Goal: Task Accomplishment & Management: Use online tool/utility

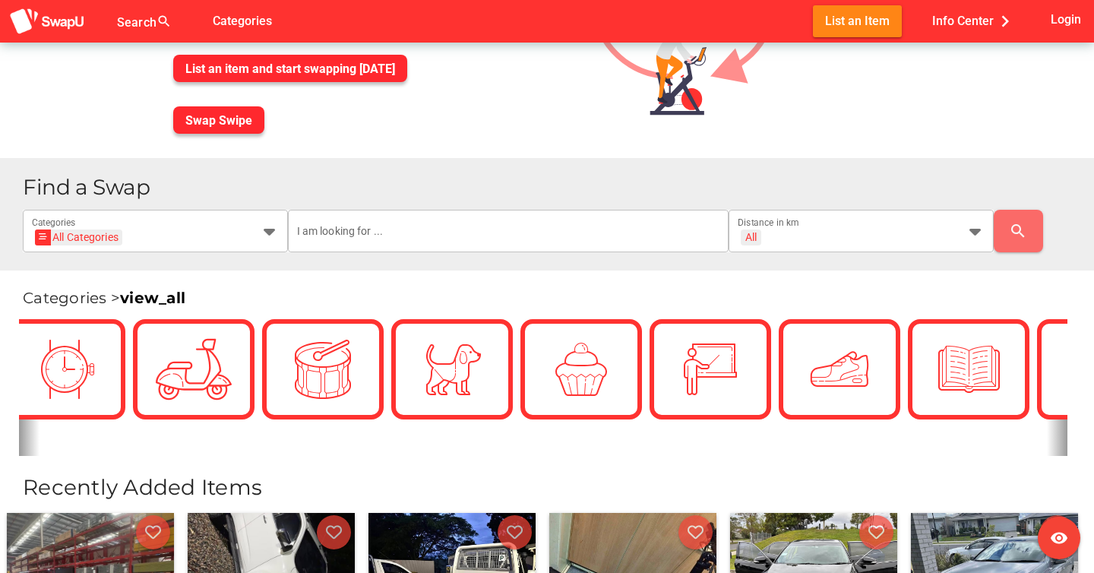
scroll to position [211, 0]
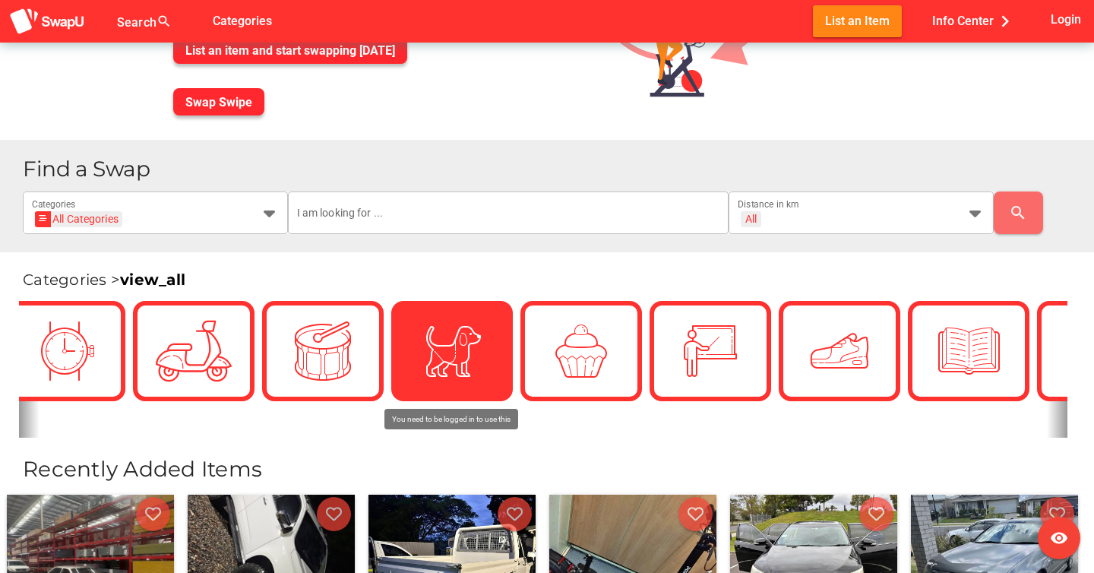
click at [461, 354] on icon at bounding box center [452, 351] width 40 height 40
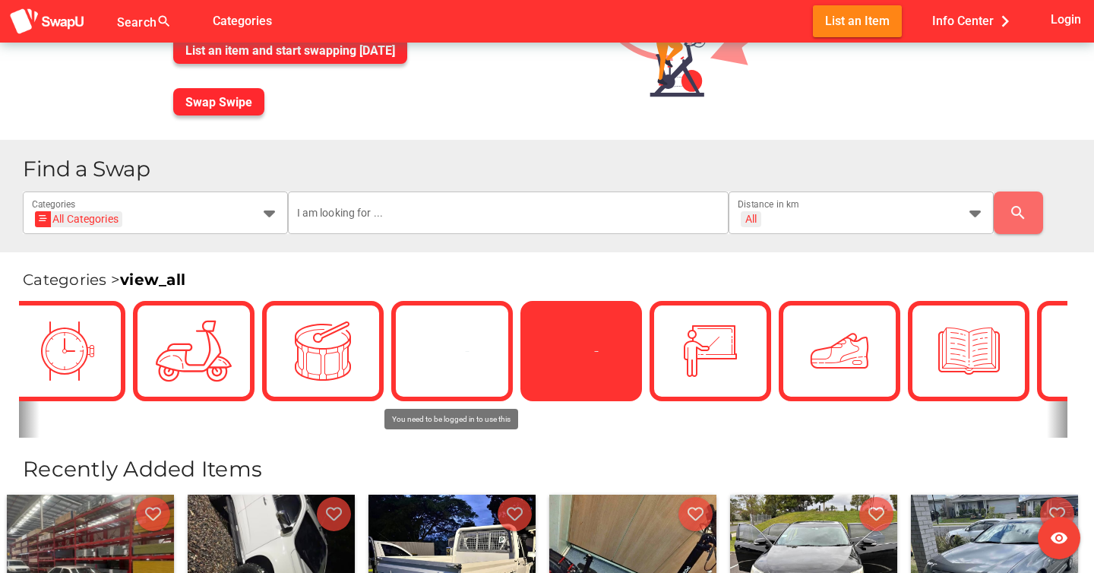
click at [621, 331] on div at bounding box center [581, 351] width 91 height 91
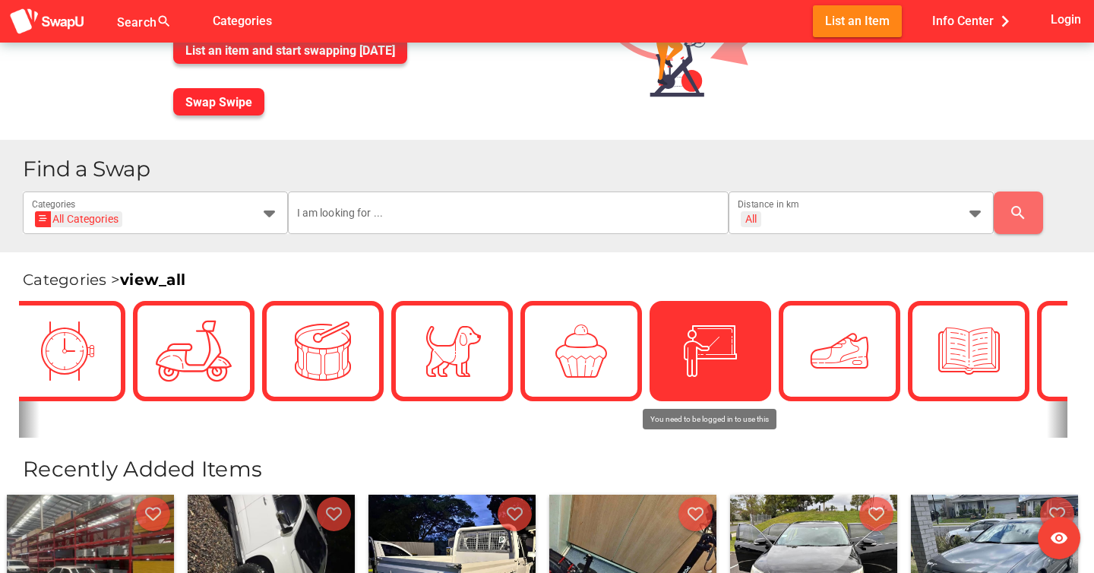
drag, startPoint x: 653, startPoint y: 331, endPoint x: 730, endPoint y: 331, distance: 77.5
click at [730, 331] on div at bounding box center [711, 351] width 76 height 76
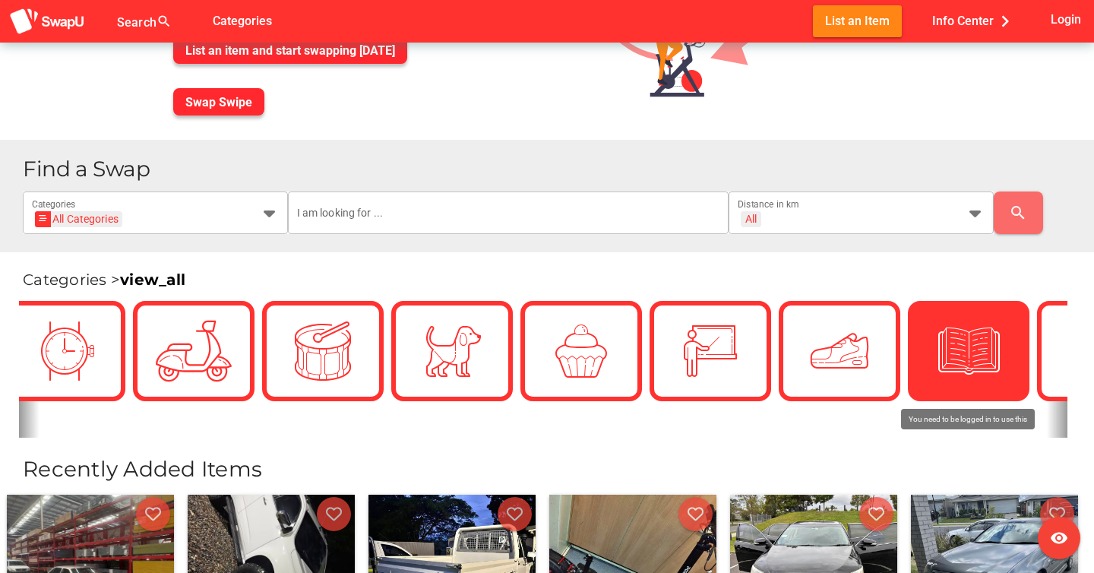
click at [947, 328] on div at bounding box center [969, 351] width 76 height 76
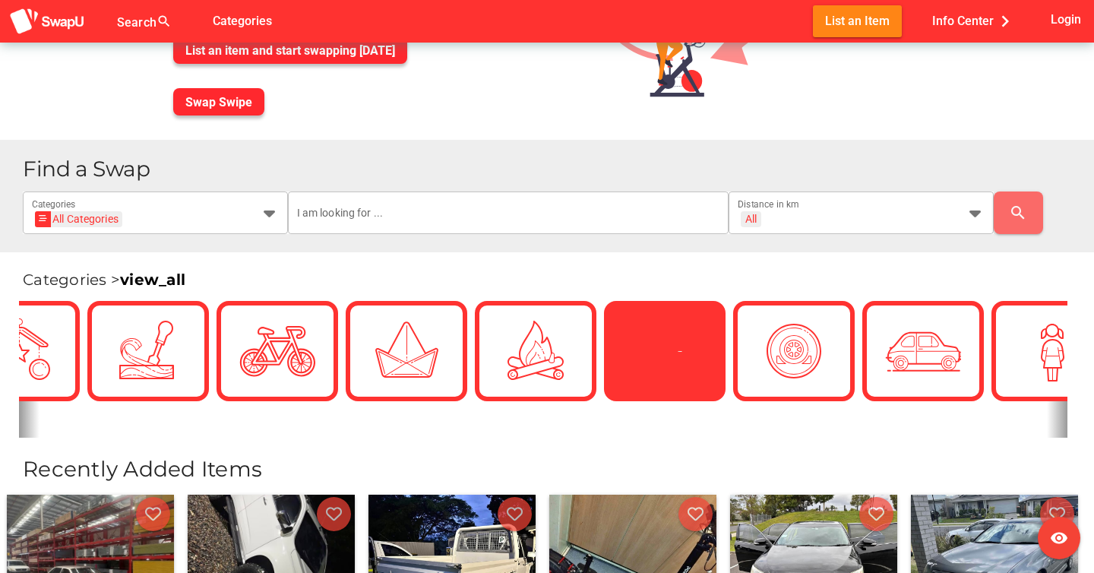
scroll to position [0, 15]
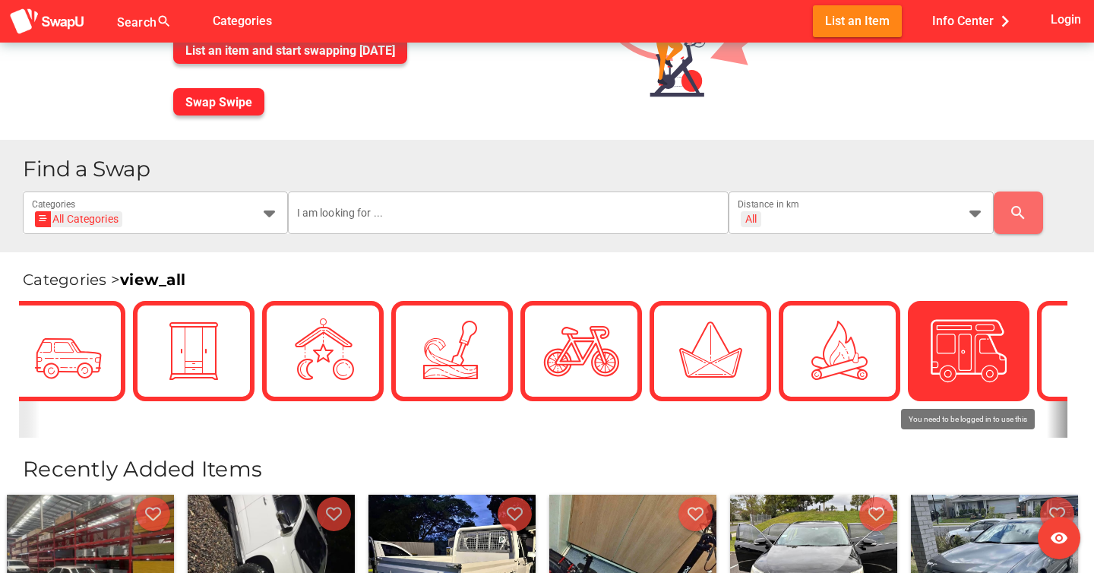
click at [947, 339] on div at bounding box center [969, 351] width 76 height 76
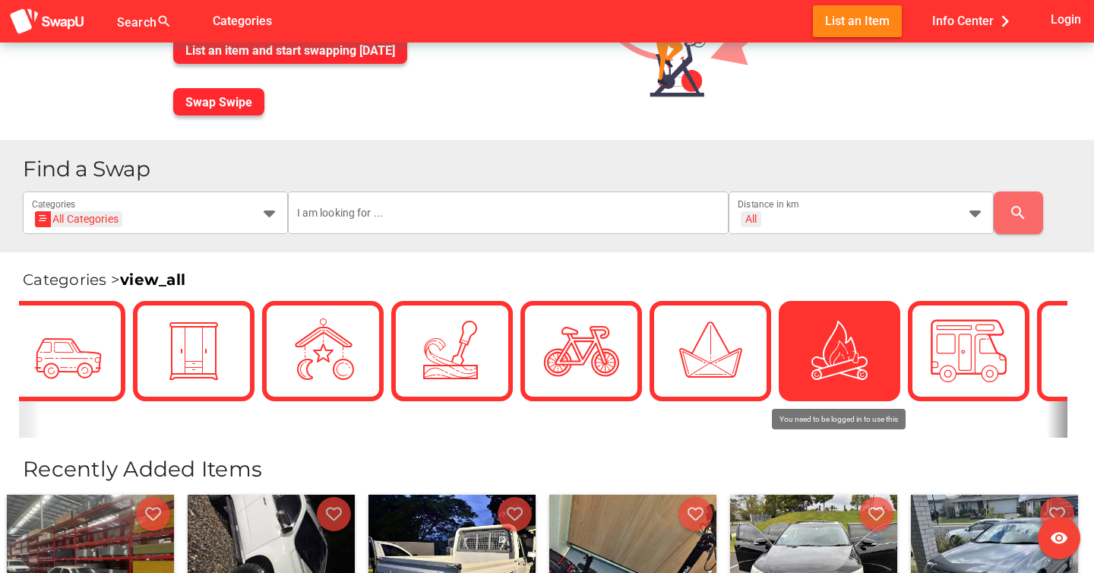
click at [821, 347] on icon at bounding box center [840, 351] width 38 height 38
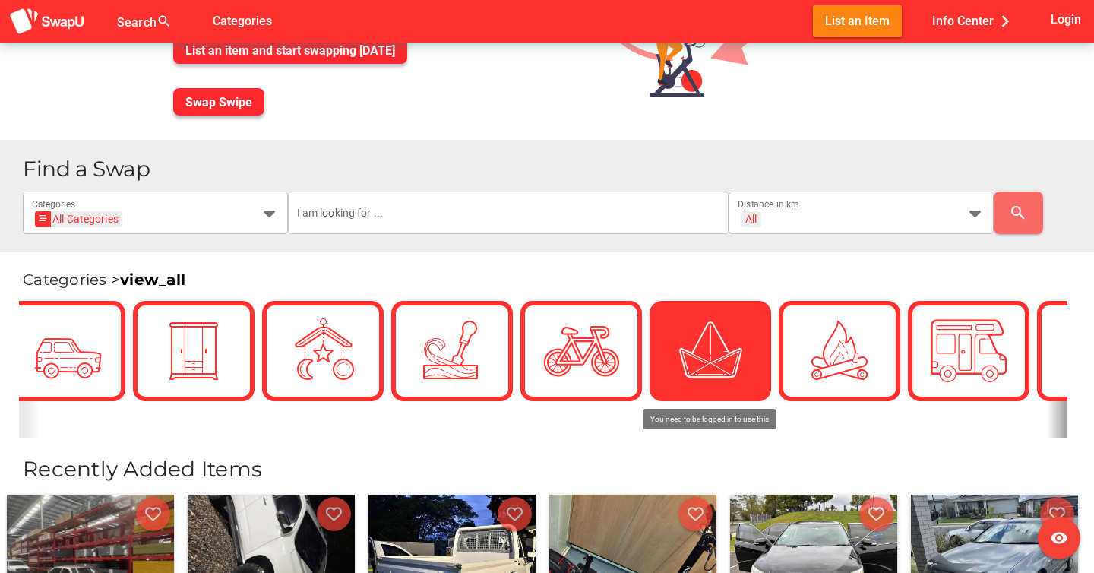
click at [737, 356] on div at bounding box center [711, 351] width 76 height 76
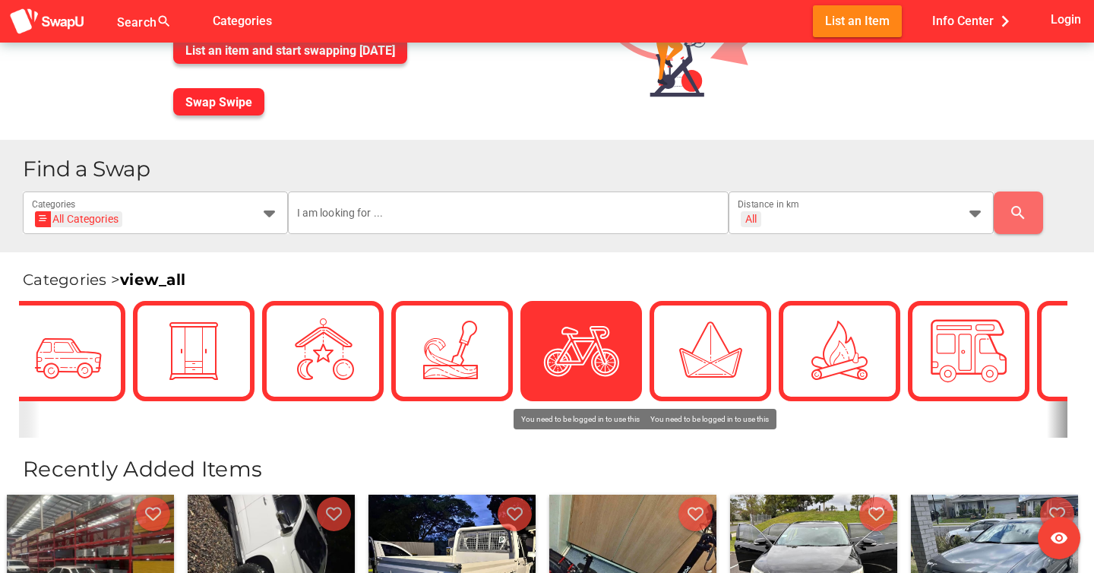
click at [559, 340] on div at bounding box center [581, 351] width 76 height 76
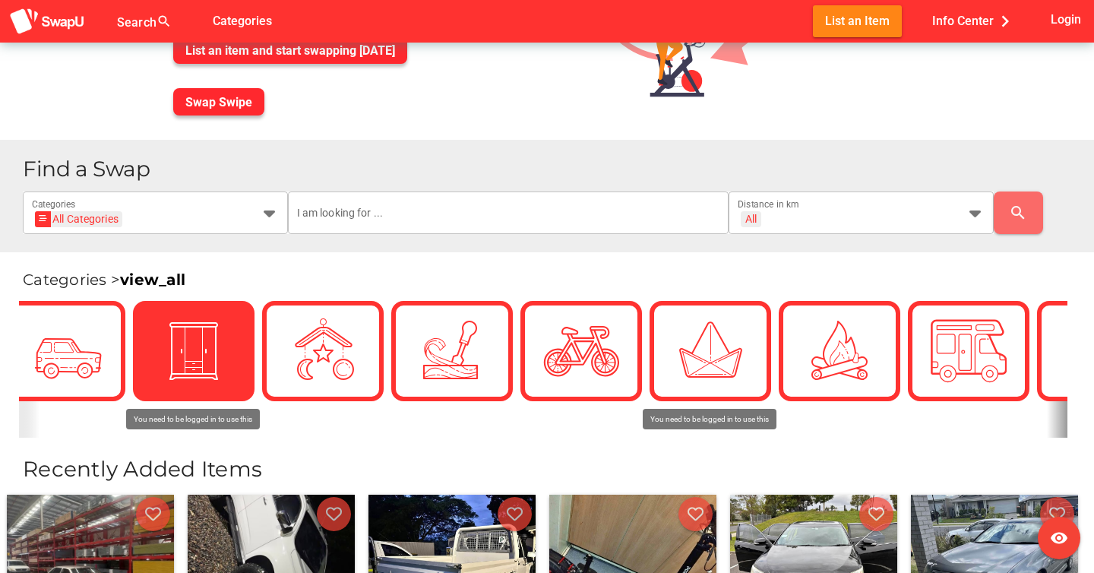
drag, startPoint x: 368, startPoint y: 326, endPoint x: 237, endPoint y: 330, distance: 130.8
click at [192, 338] on icon at bounding box center [194, 351] width 38 height 38
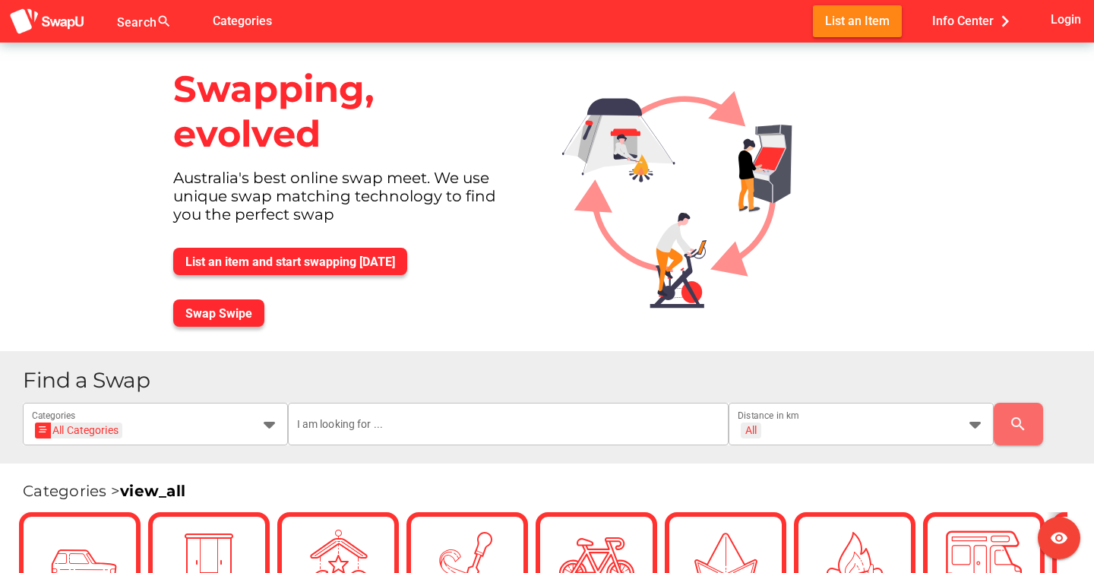
click at [218, 295] on div "Swap Swipe" at bounding box center [349, 313] width 377 height 52
click at [207, 319] on span "Swap Swipe" at bounding box center [218, 313] width 67 height 14
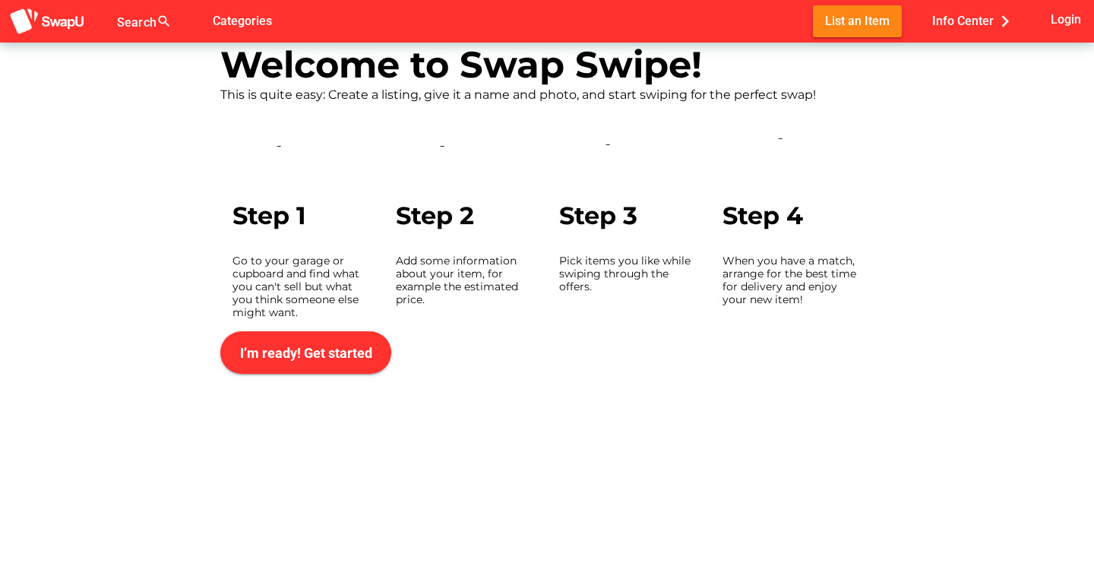
click at [207, 319] on div at bounding box center [547, 286] width 1094 height 573
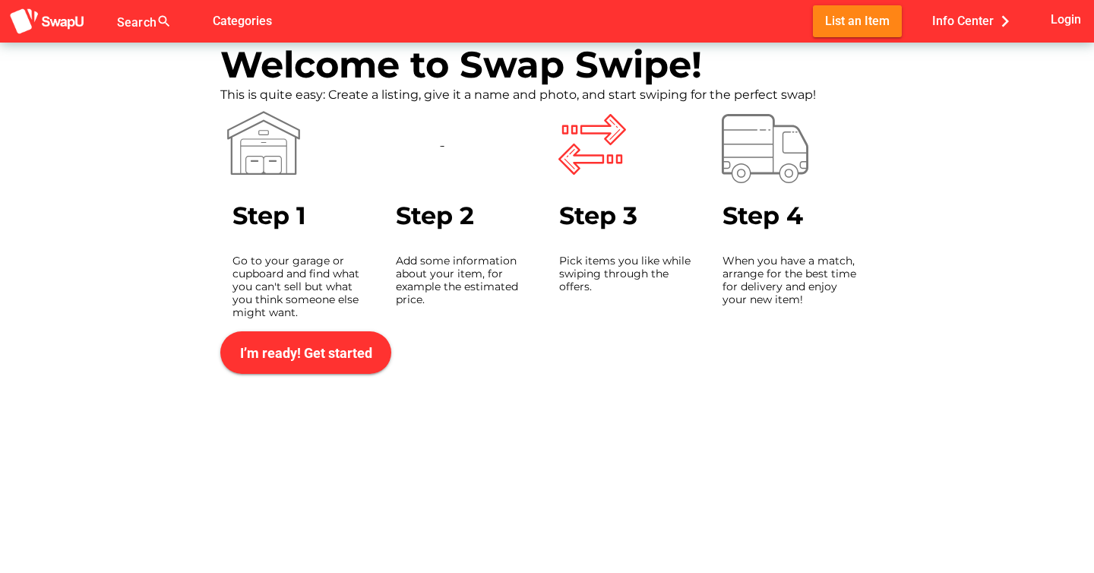
click at [207, 319] on div "Welcome to Swap Swipe! This is quite easy: Create a listing, give it a name and…" at bounding box center [547, 208] width 1094 height 331
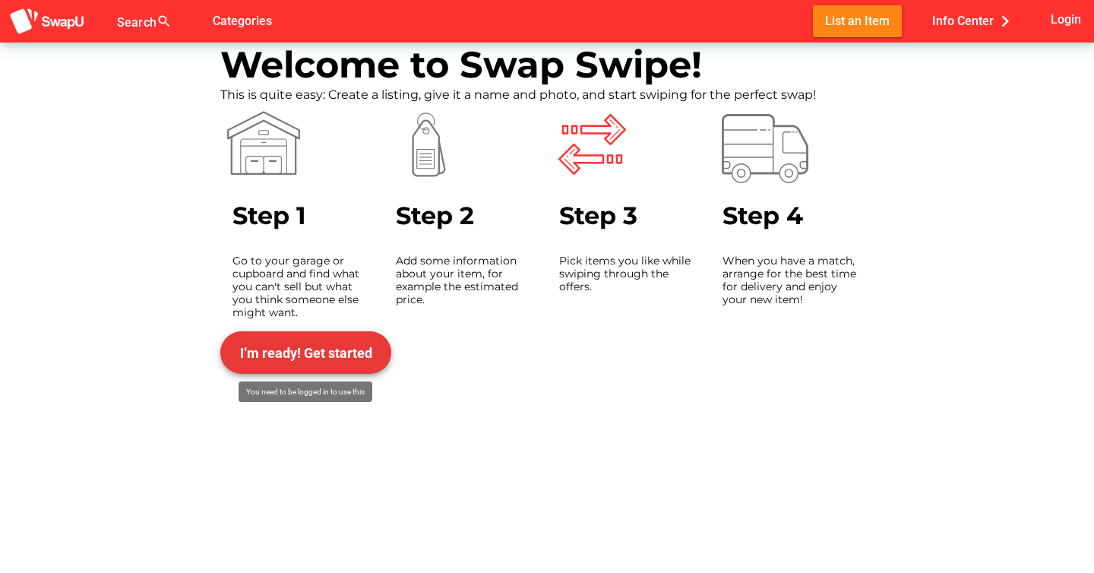
click at [297, 367] on span "I’m ready! Get started" at bounding box center [306, 352] width 147 height 36
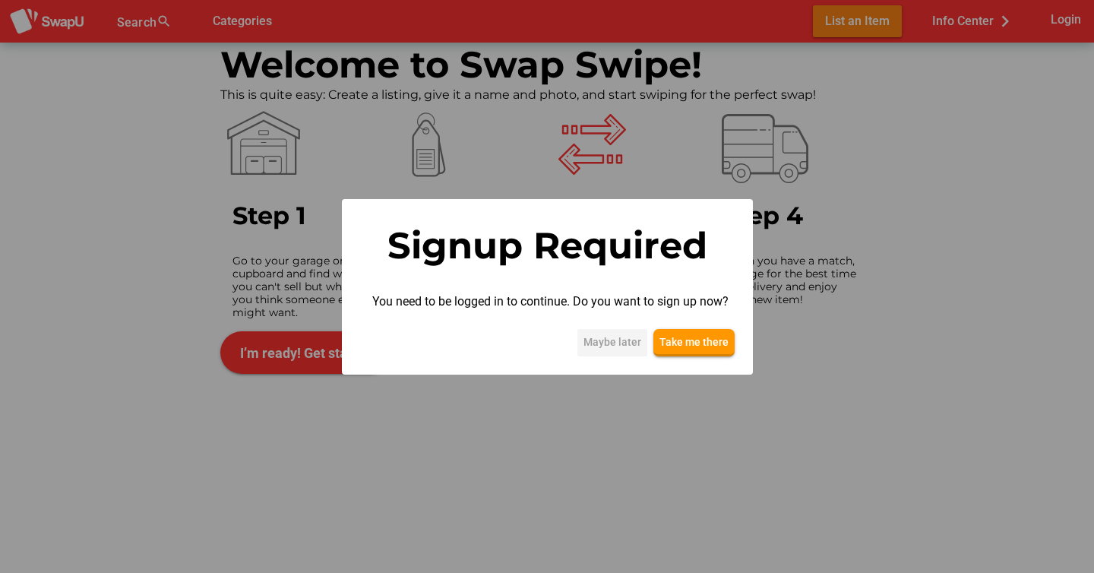
click at [606, 346] on span "Maybe later" at bounding box center [613, 342] width 58 height 18
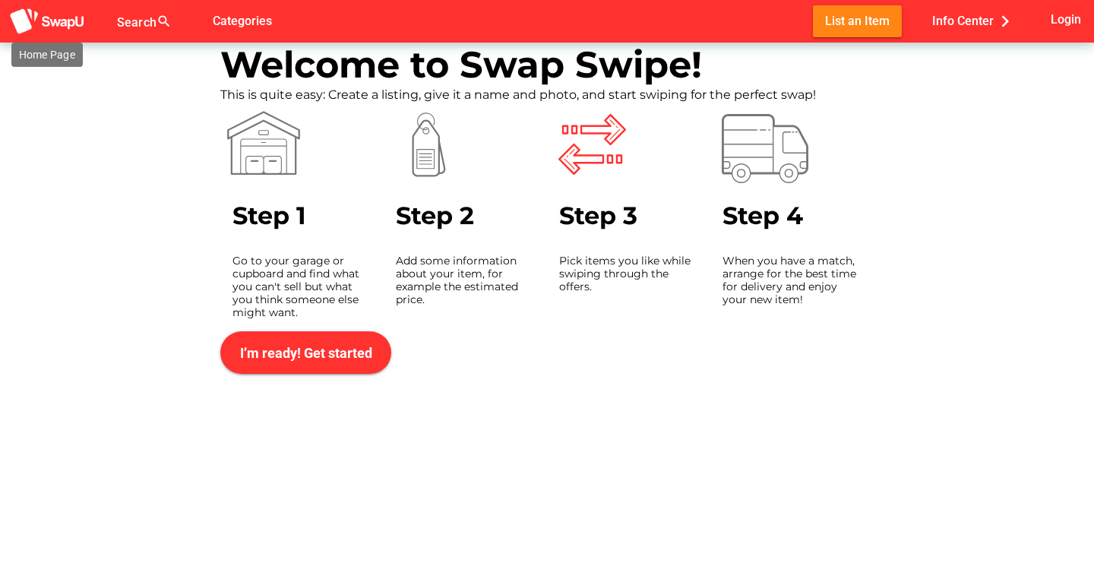
click at [54, 20] on img at bounding box center [47, 22] width 76 height 28
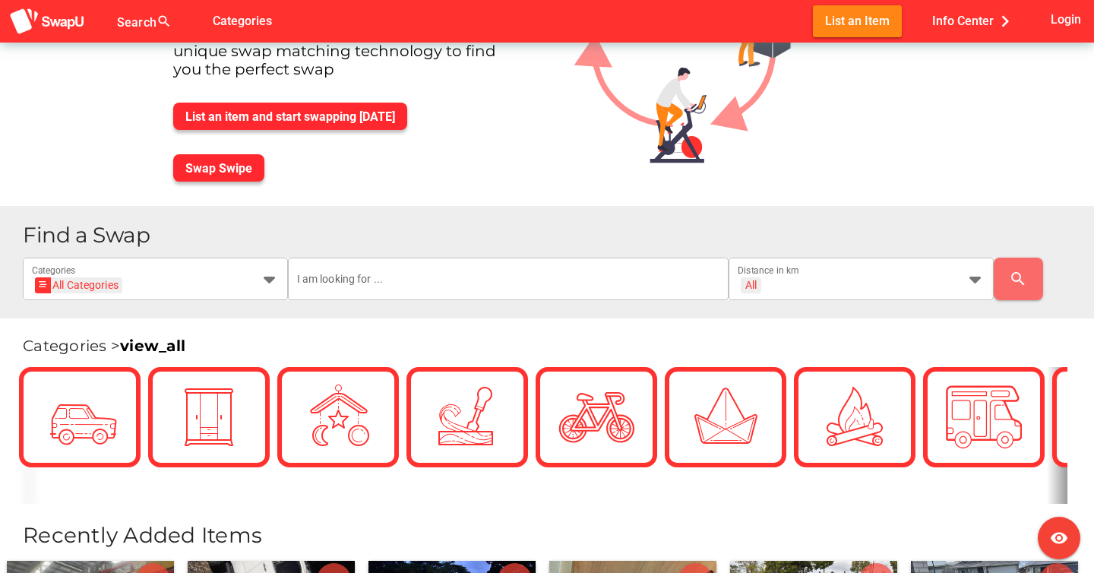
scroll to position [148, 0]
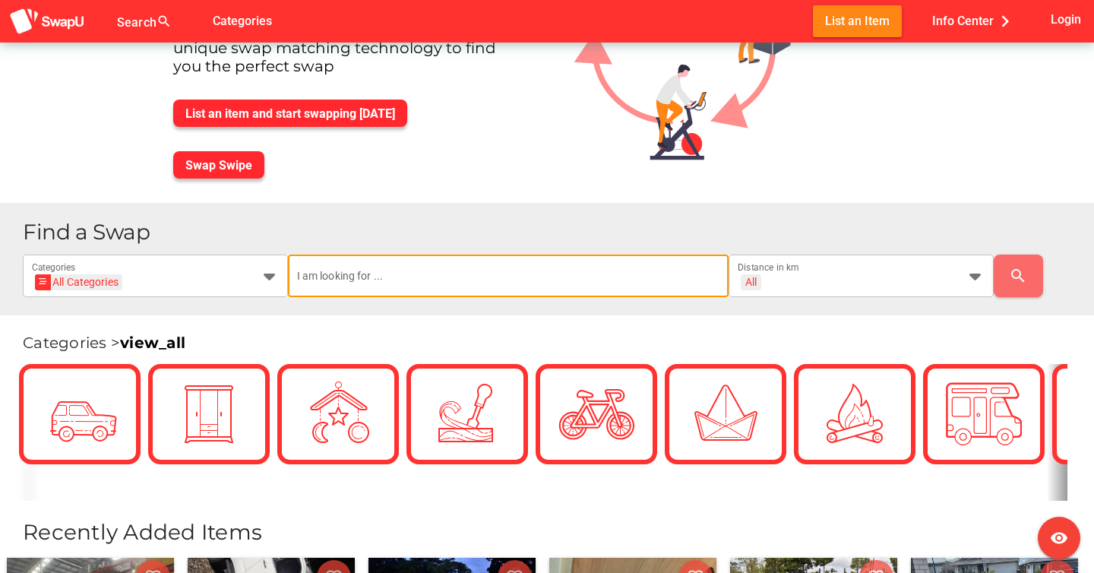
click at [346, 271] on input "text" at bounding box center [508, 276] width 423 height 43
click at [583, 274] on input "text" at bounding box center [508, 276] width 423 height 43
type input "stationary"
click at [483, 285] on input "stationary" at bounding box center [508, 276] width 423 height 43
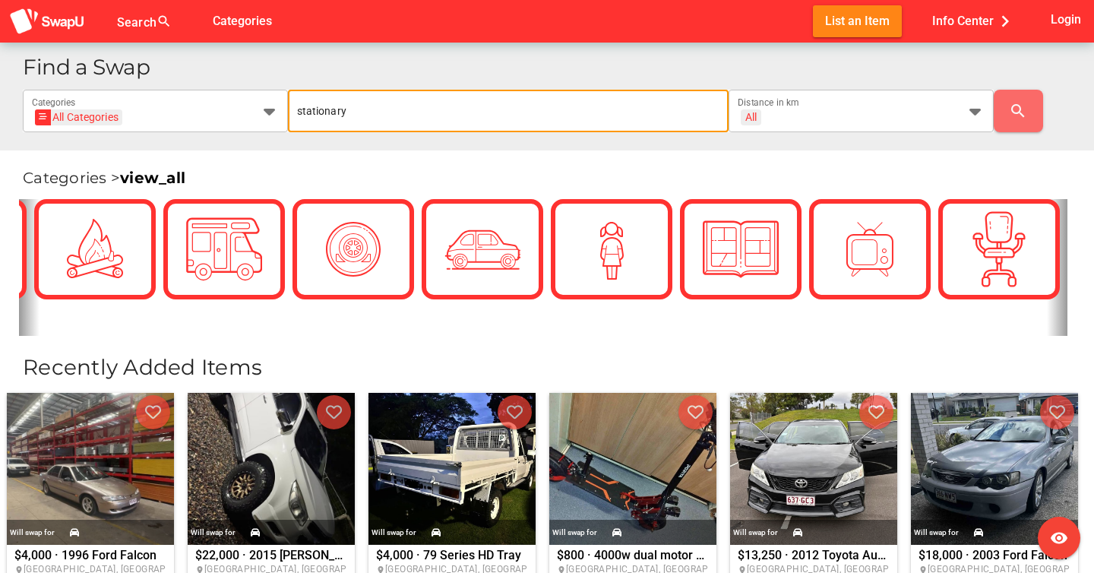
scroll to position [0, 0]
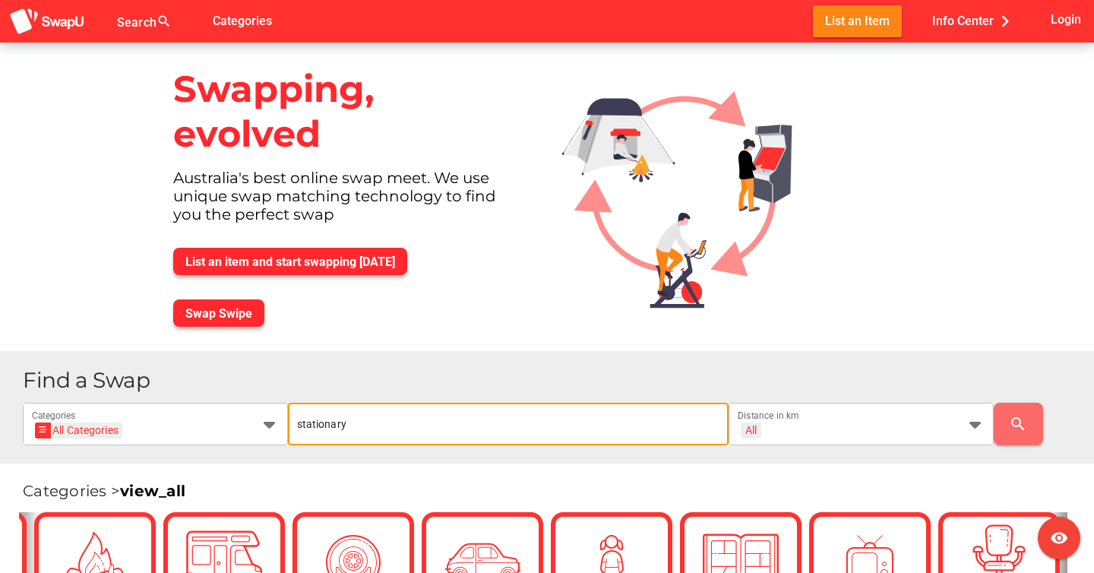
click at [384, 419] on input "stationary" at bounding box center [508, 424] width 423 height 43
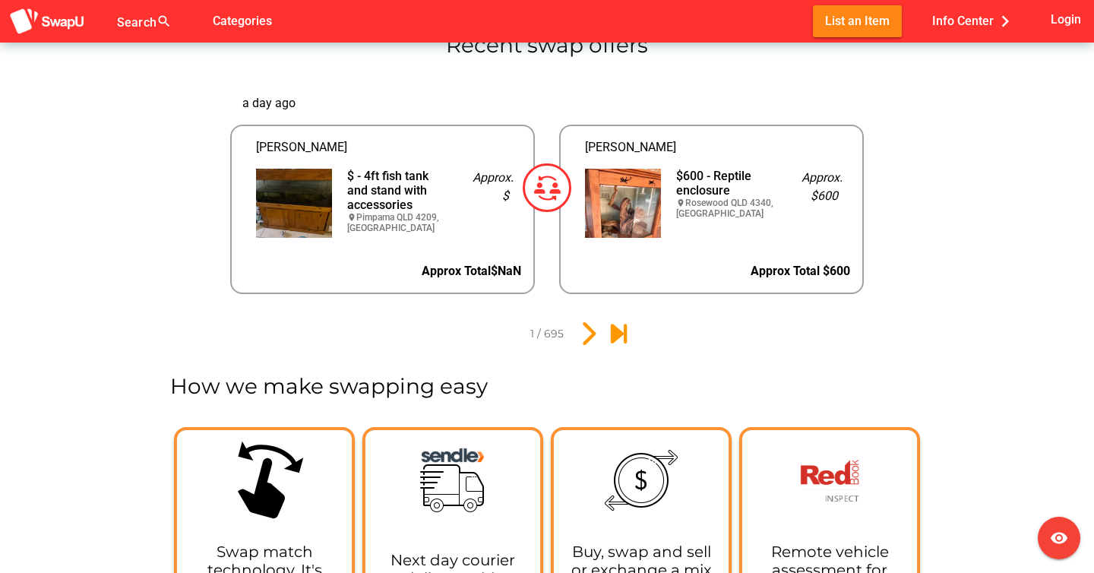
scroll to position [1640, 0]
